Goal: Navigation & Orientation: Find specific page/section

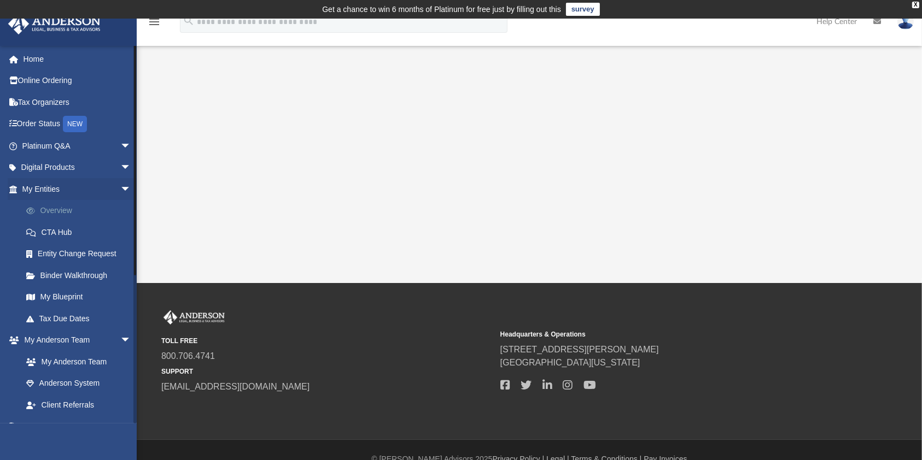
click at [57, 207] on link "Overview" at bounding box center [81, 211] width 132 height 22
click at [55, 211] on link "Overview" at bounding box center [81, 211] width 132 height 22
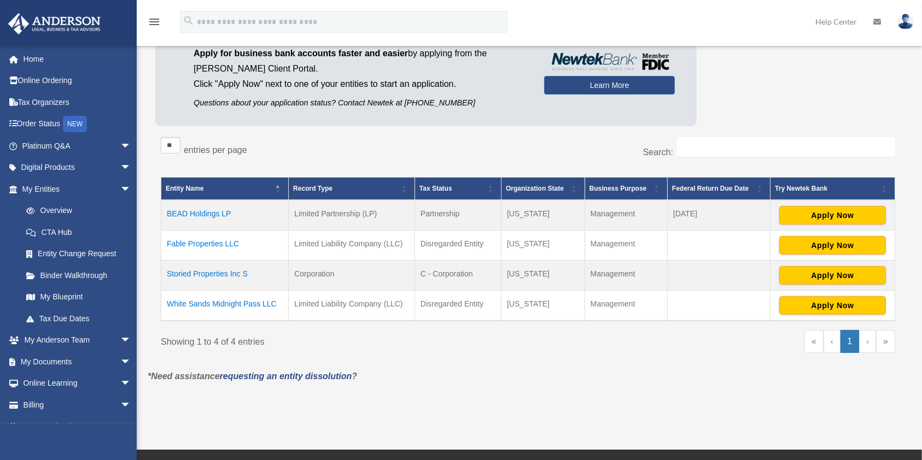
scroll to position [145, 0]
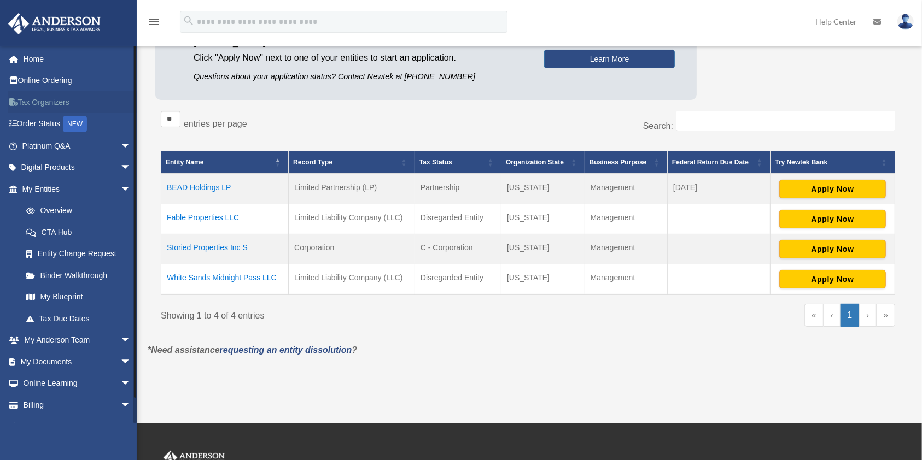
click at [64, 105] on link "Tax Organizers" at bounding box center [78, 102] width 140 height 22
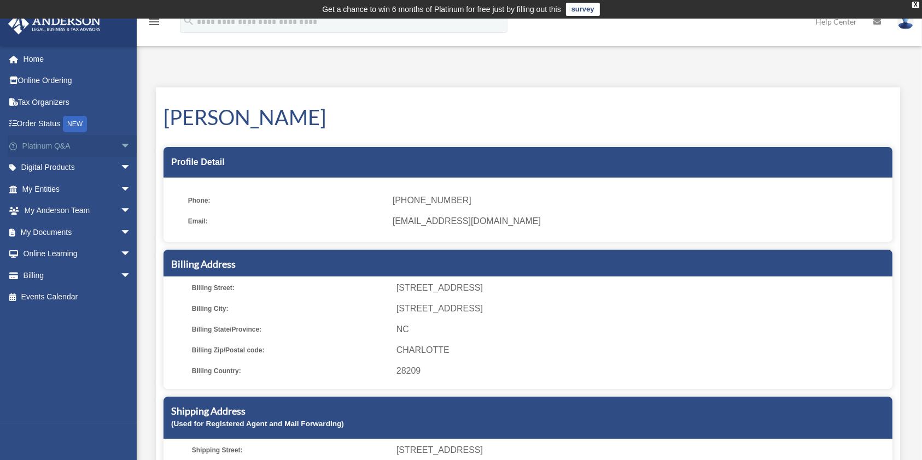
click at [120, 142] on span "arrow_drop_down" at bounding box center [131, 146] width 22 height 22
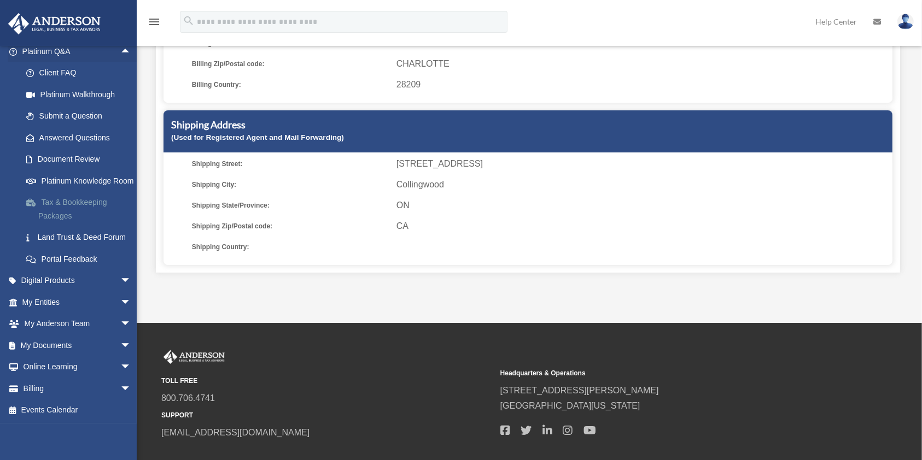
scroll to position [291, 0]
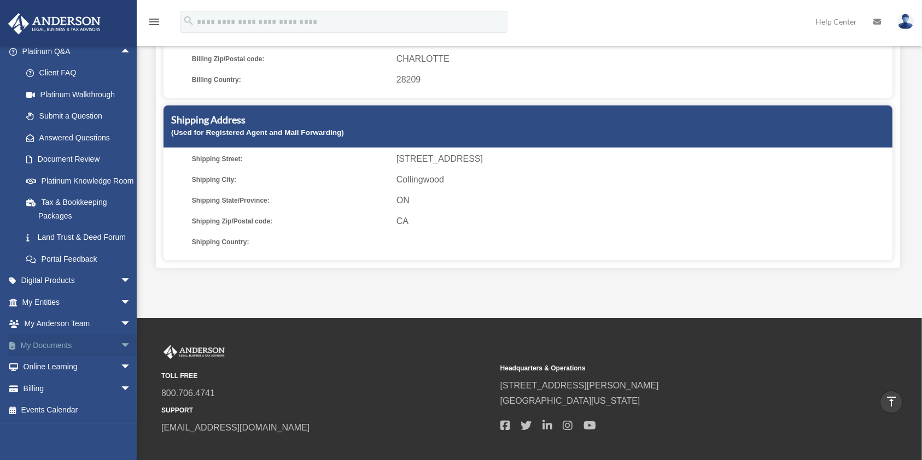
click at [120, 346] on span "arrow_drop_down" at bounding box center [131, 346] width 22 height 22
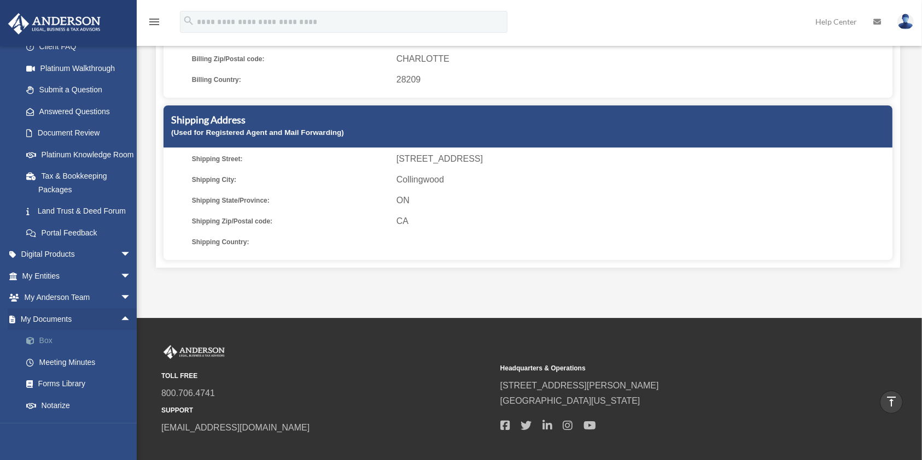
click at [39, 345] on span at bounding box center [35, 341] width 7 height 8
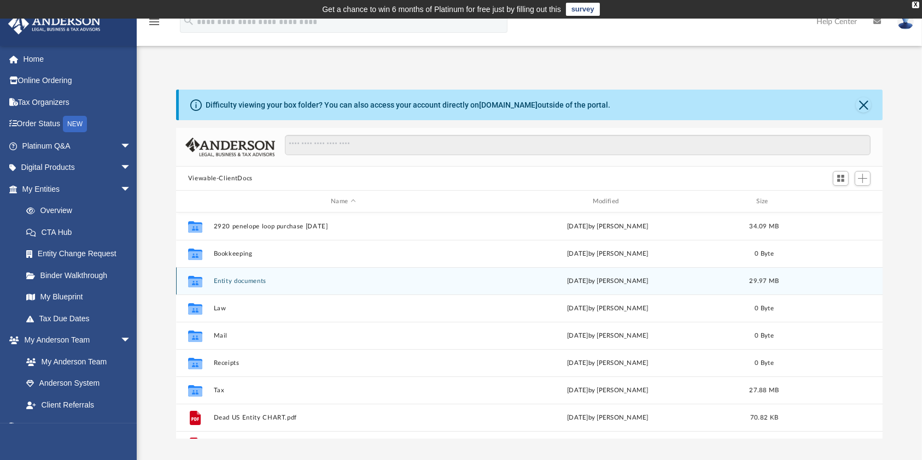
scroll to position [237, 695]
